Goal: Information Seeking & Learning: Check status

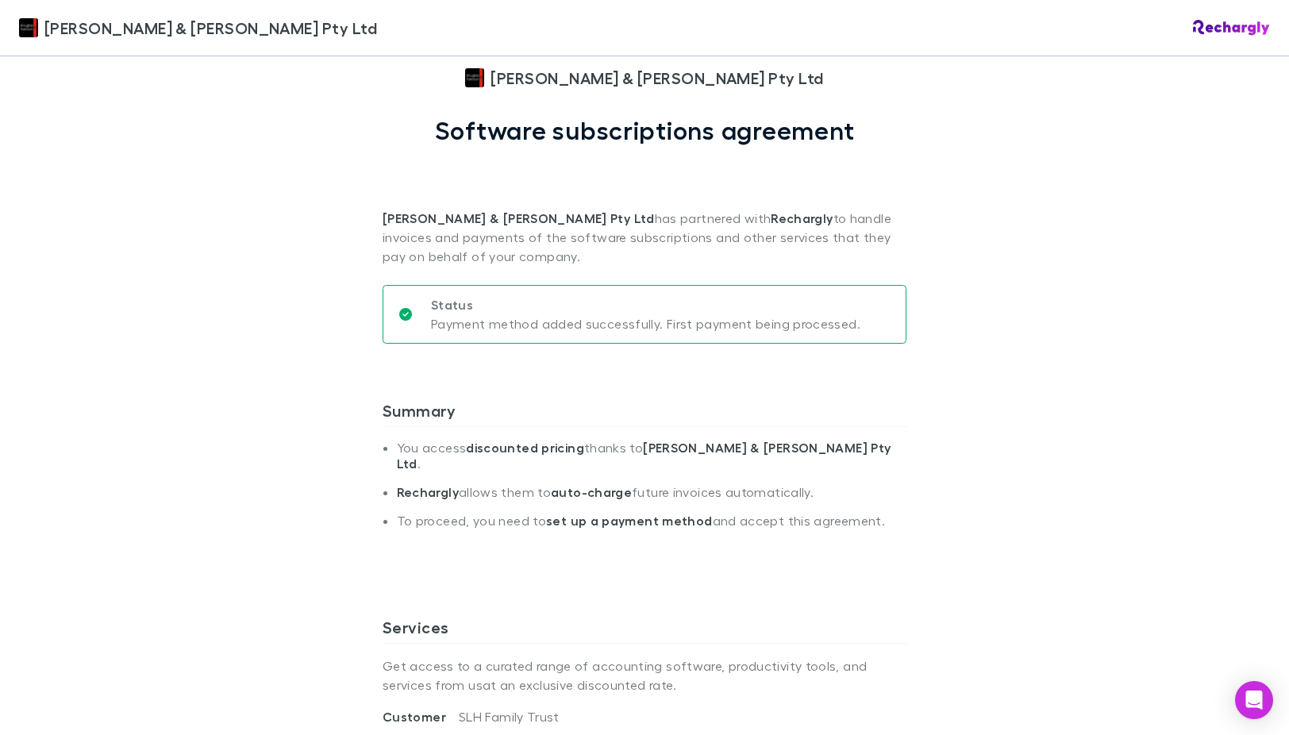
scroll to position [794, 0]
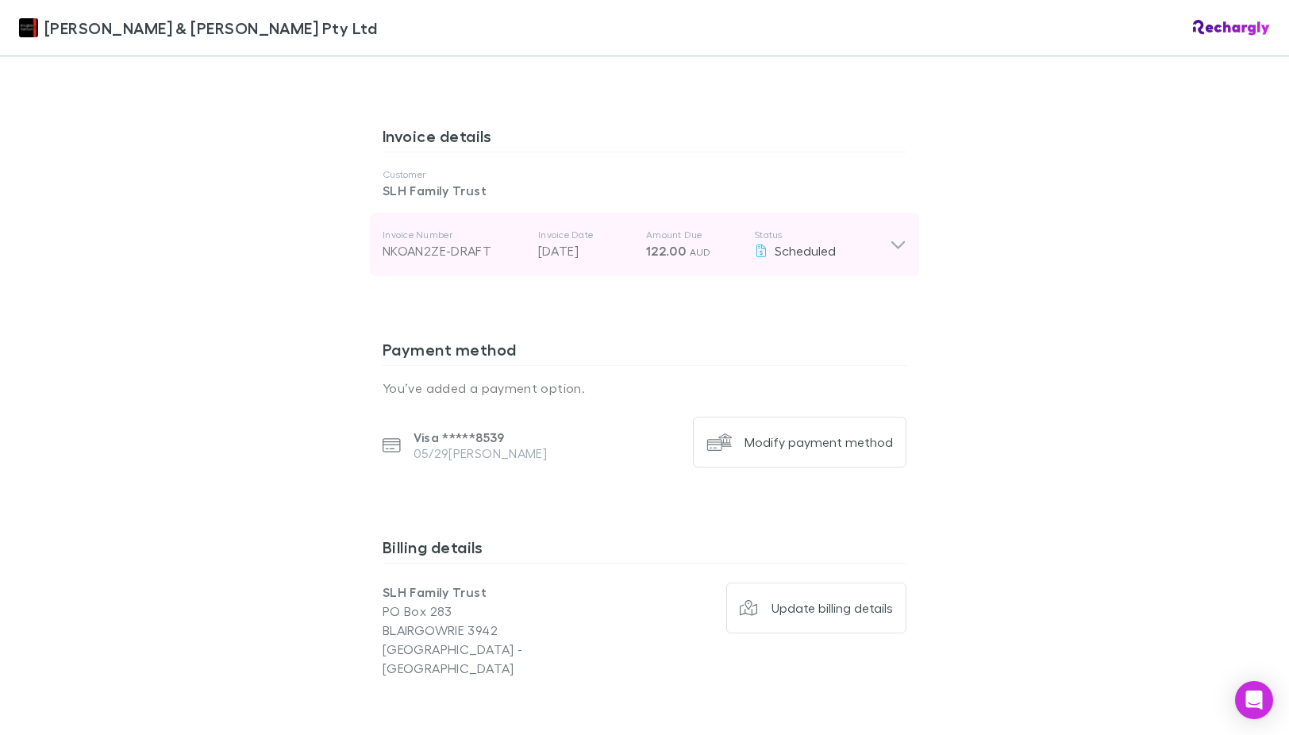
click at [895, 235] on icon at bounding box center [898, 244] width 17 height 19
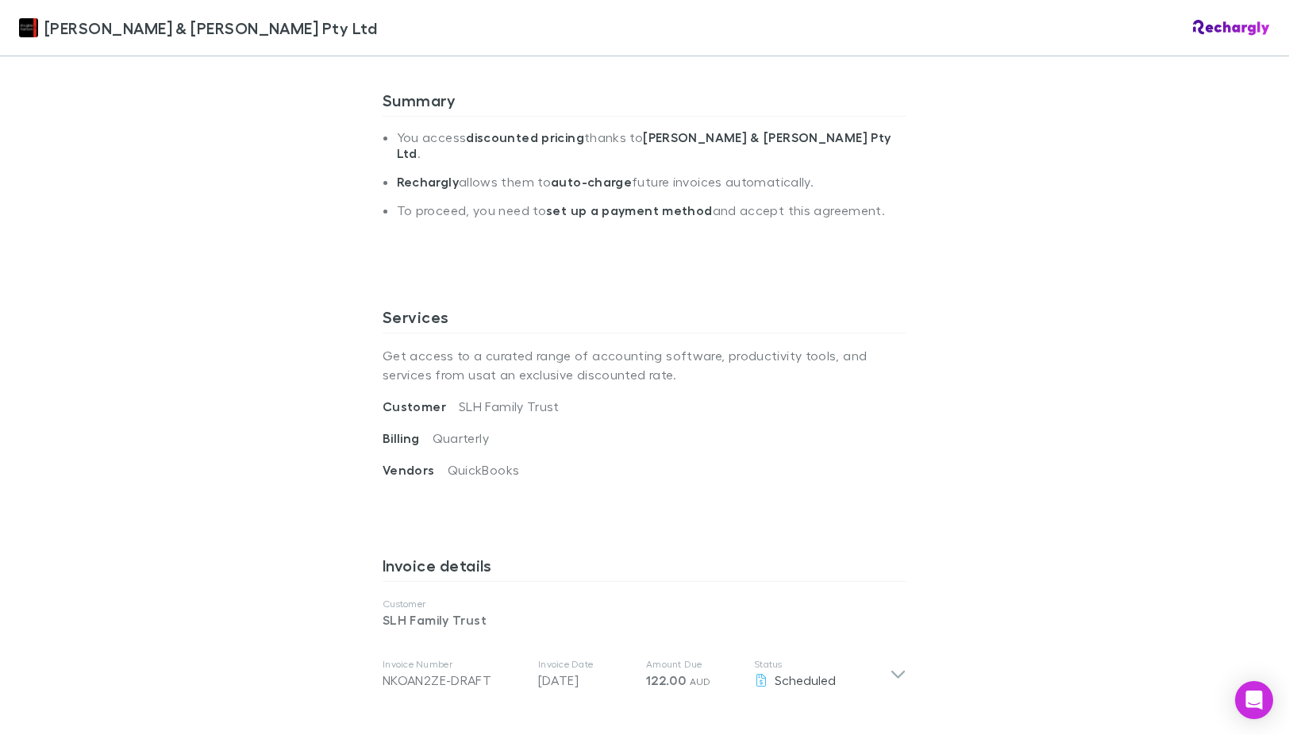
scroll to position [397, 0]
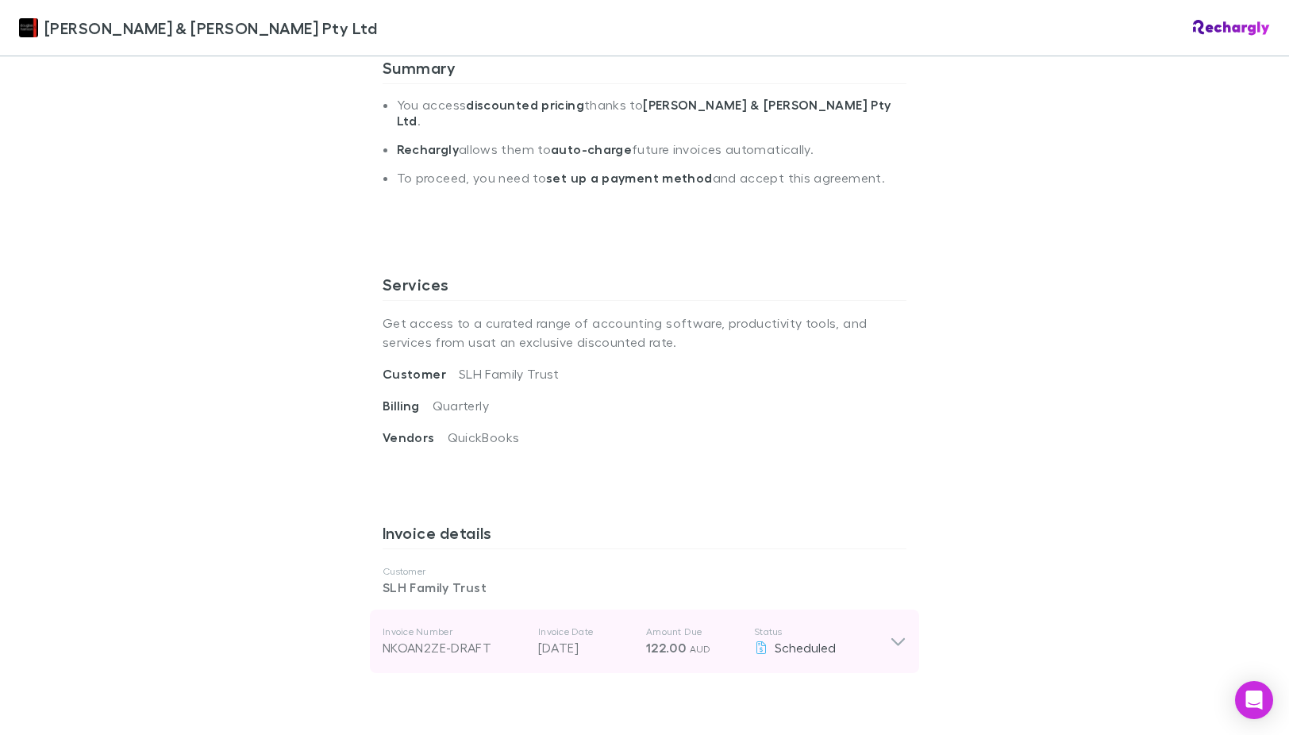
click at [904, 629] on div "Invoice Number NKOAN2ZE-DRAFT Invoice Date [DATE] Amount Due 122.00 AUD Status …" at bounding box center [644, 642] width 549 height 64
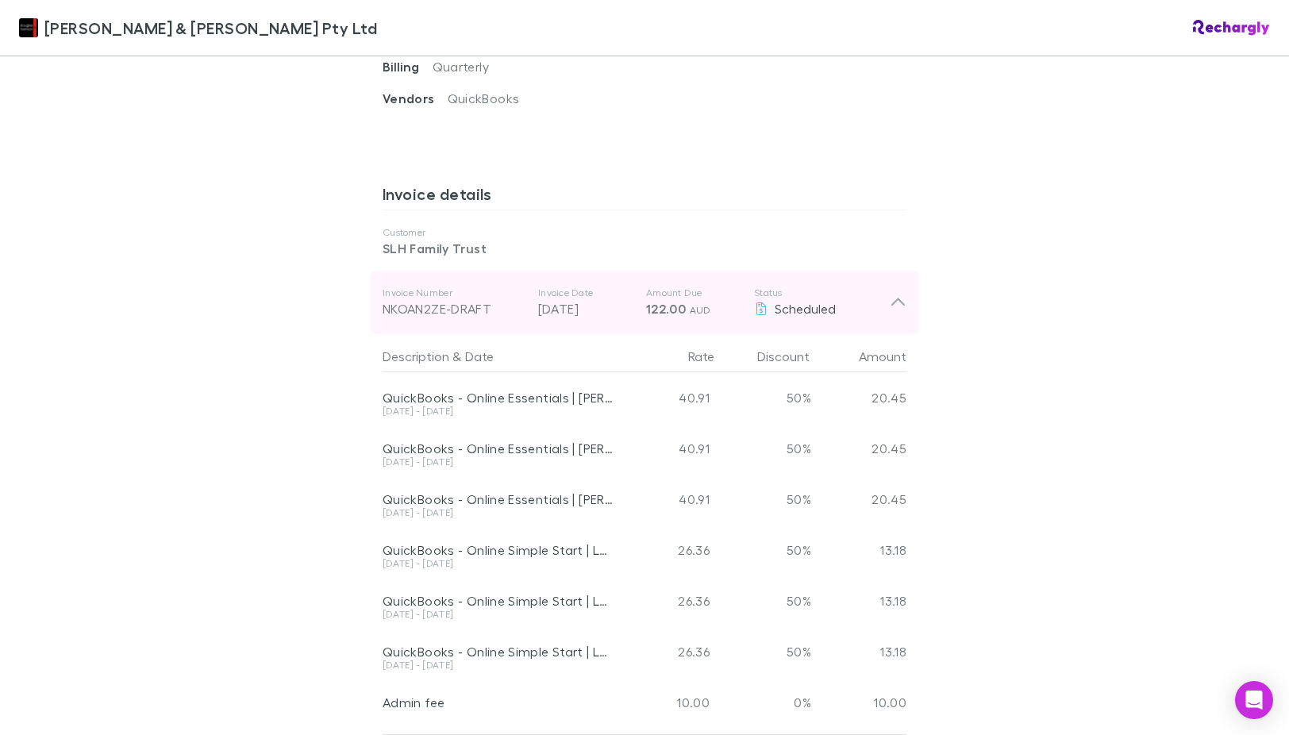
scroll to position [873, 0]
